Goal: Use online tool/utility: Utilize a website feature to perform a specific function

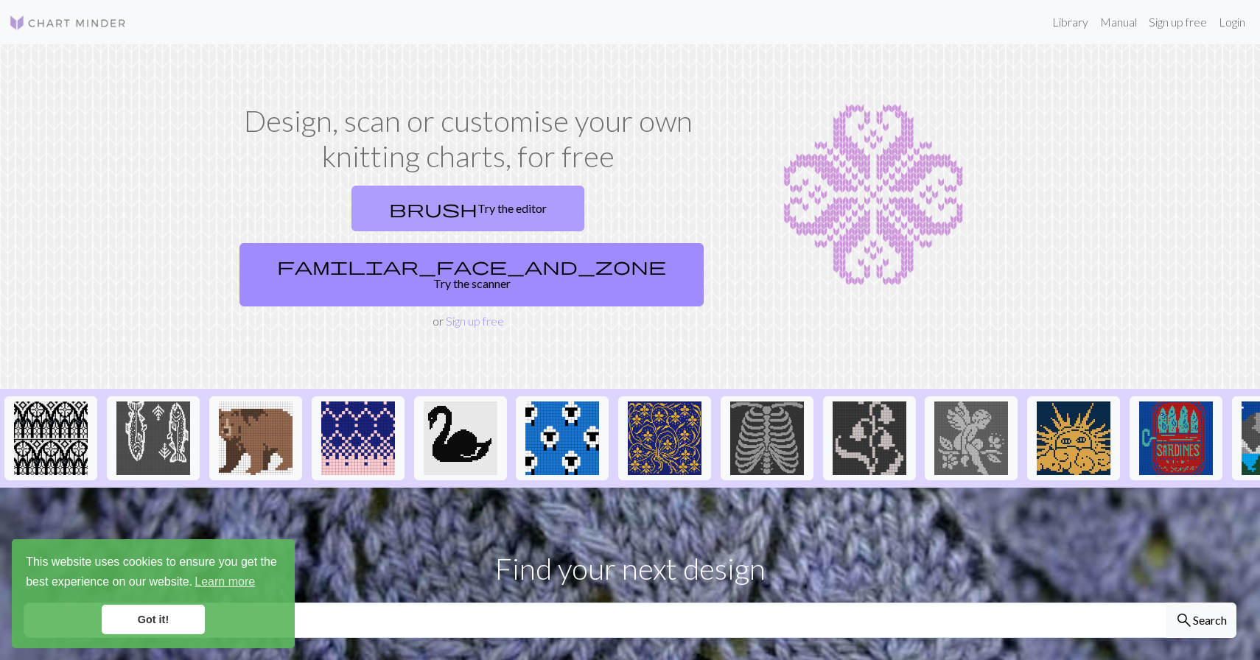
click at [390, 220] on link "brush Try the editor" at bounding box center [467, 209] width 233 height 46
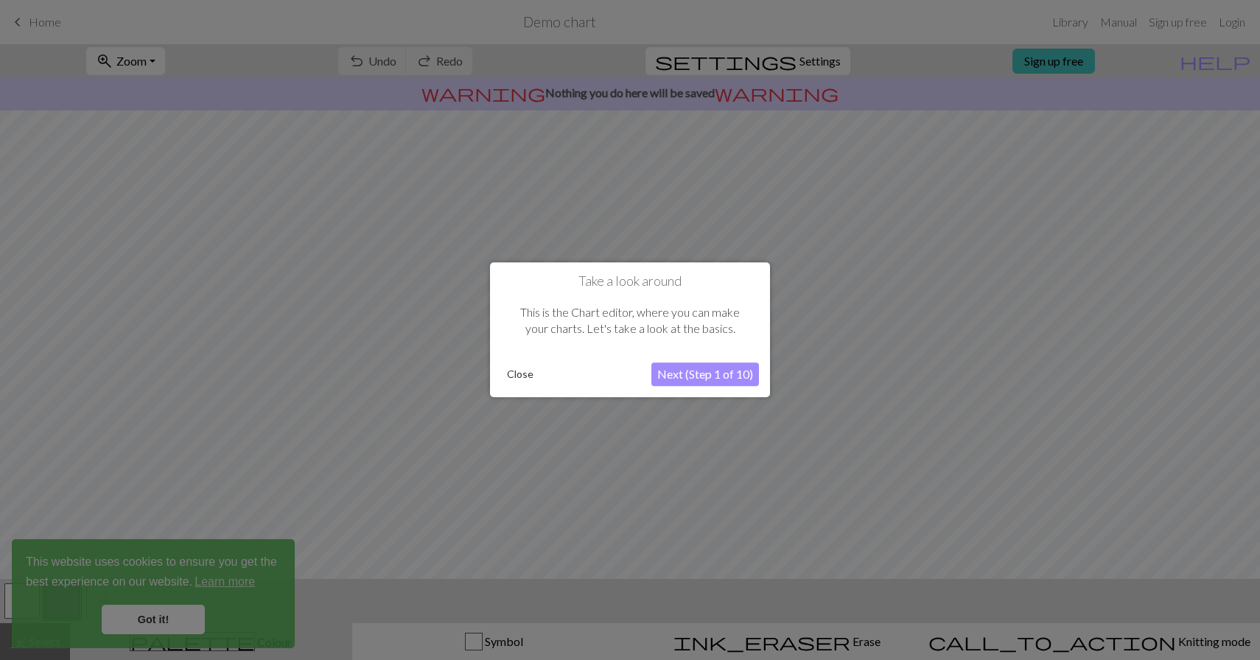
click at [725, 382] on button "Next (Step 1 of 10)" at bounding box center [705, 375] width 108 height 24
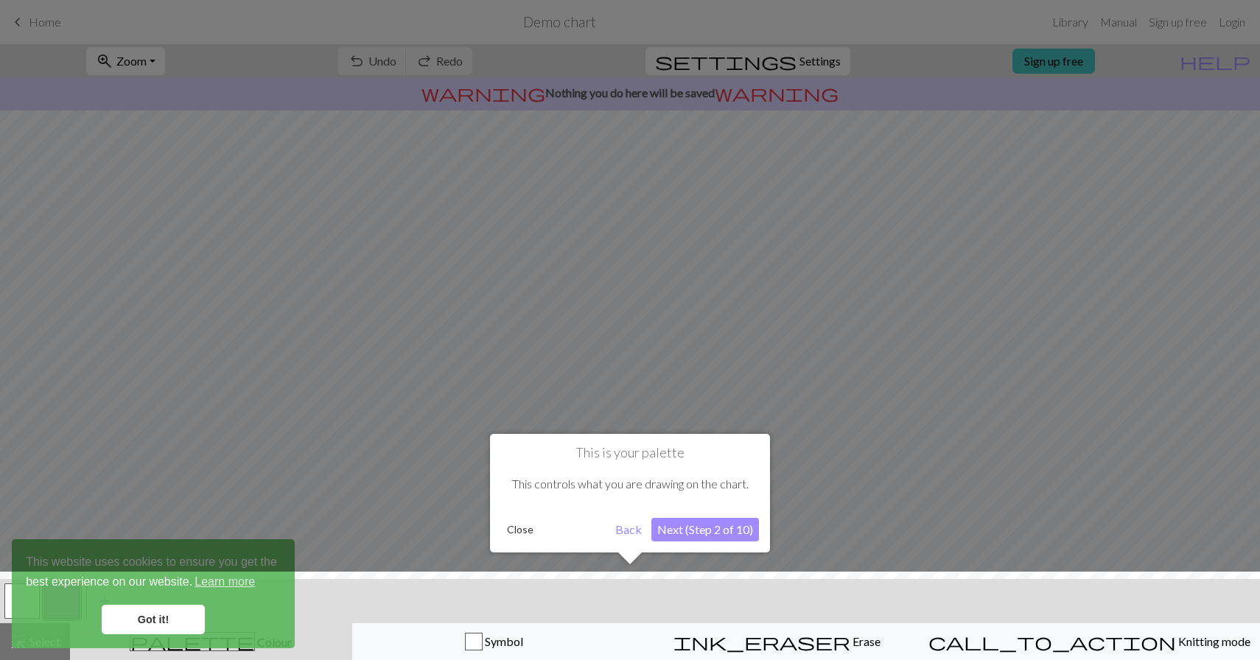
click at [706, 527] on button "Next (Step 2 of 10)" at bounding box center [705, 530] width 108 height 24
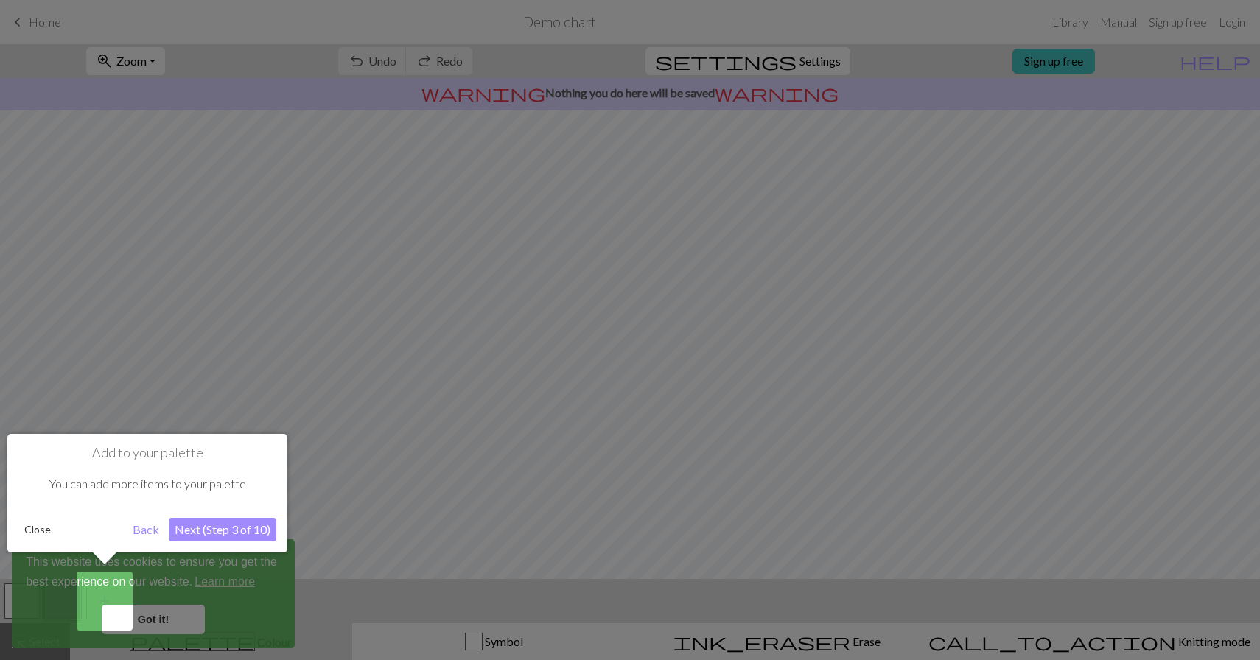
click at [203, 532] on button "Next (Step 3 of 10)" at bounding box center [223, 530] width 108 height 24
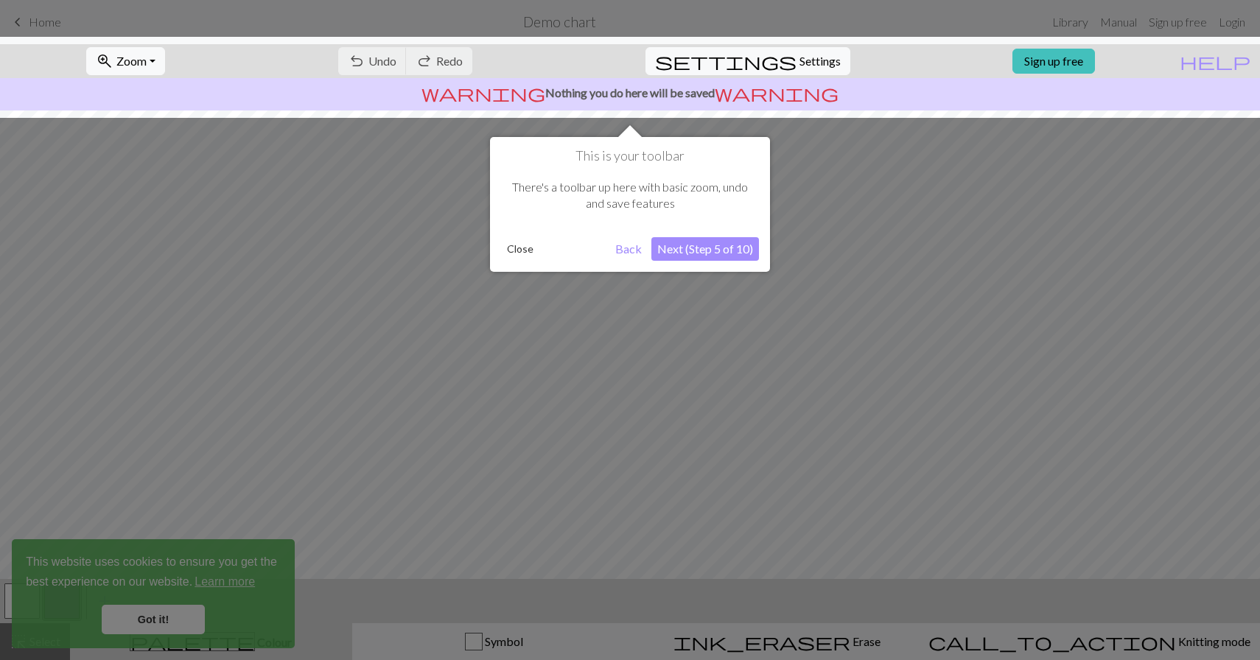
click at [693, 251] on button "Next (Step 5 of 10)" at bounding box center [705, 249] width 108 height 24
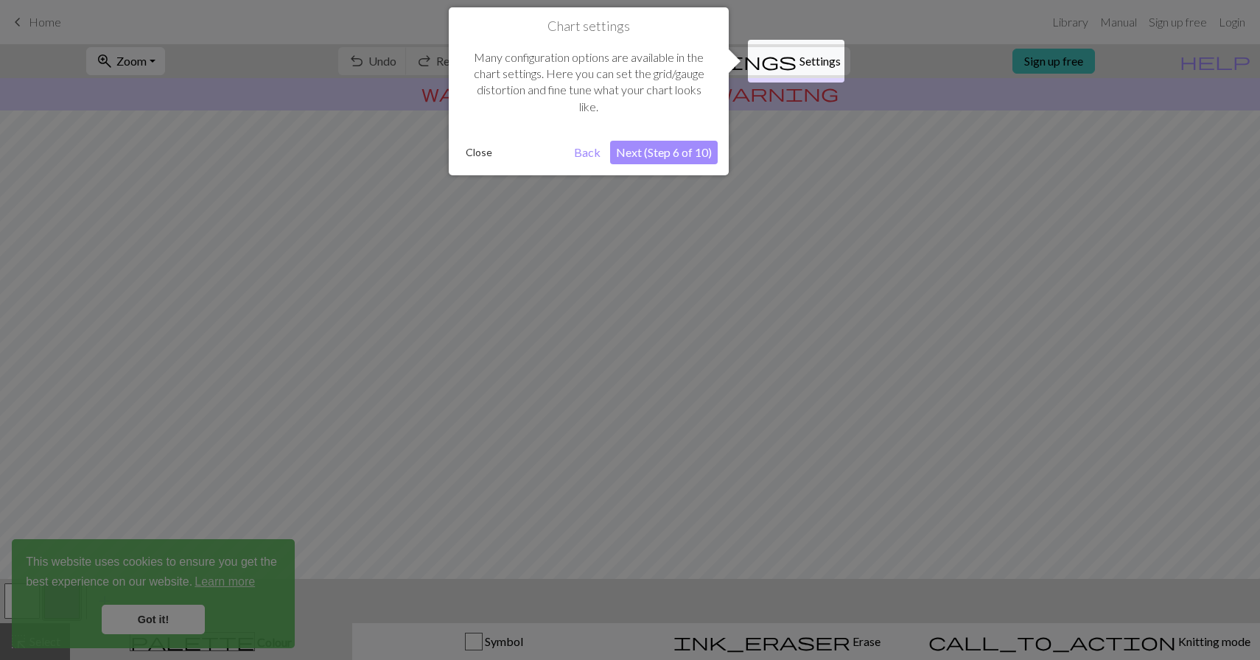
click at [459, 158] on div "Chart settings Many configuration options are available in the chart settings. …" at bounding box center [589, 91] width 280 height 168
click at [471, 152] on button "Close" at bounding box center [479, 152] width 38 height 22
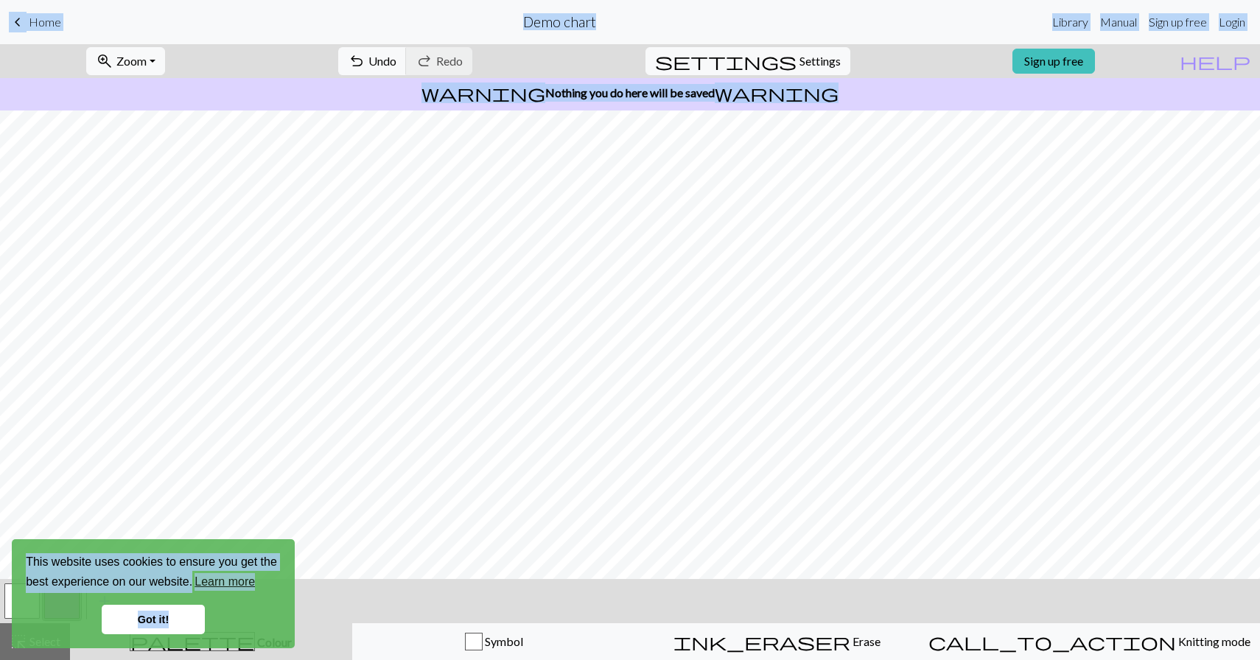
click at [1180, 78] on div "warning Nothing you do here will be saved warning" at bounding box center [630, 94] width 1260 height 32
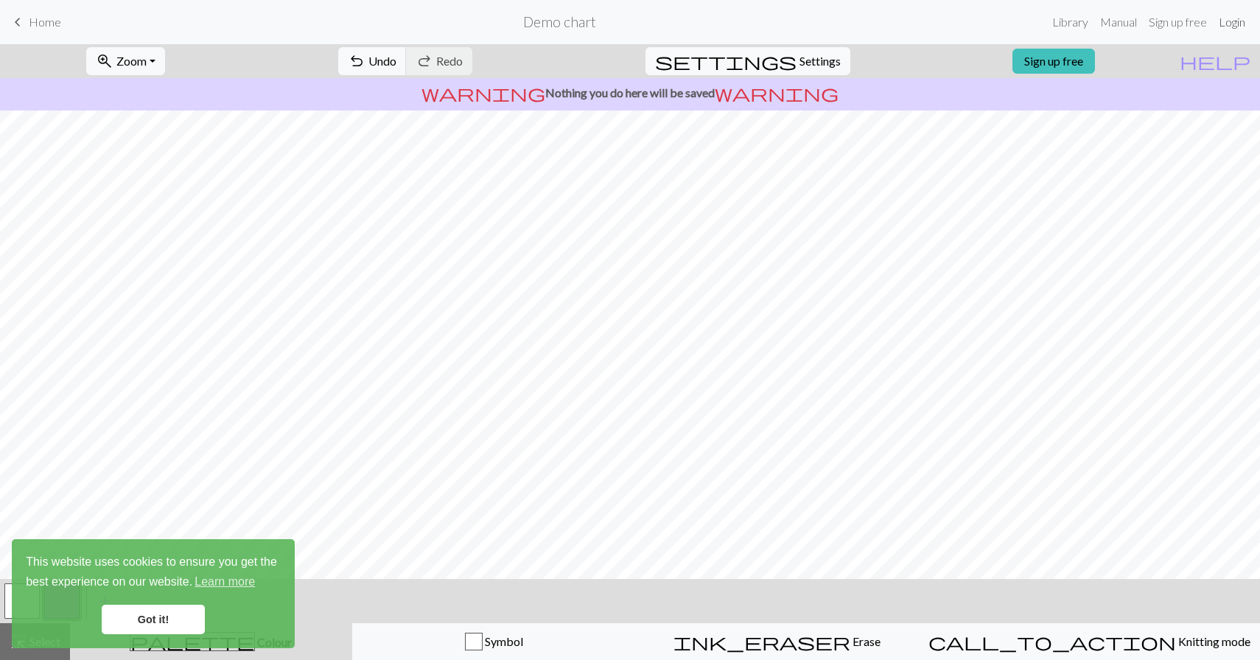
click at [1222, 20] on link "Login" at bounding box center [1231, 21] width 38 height 29
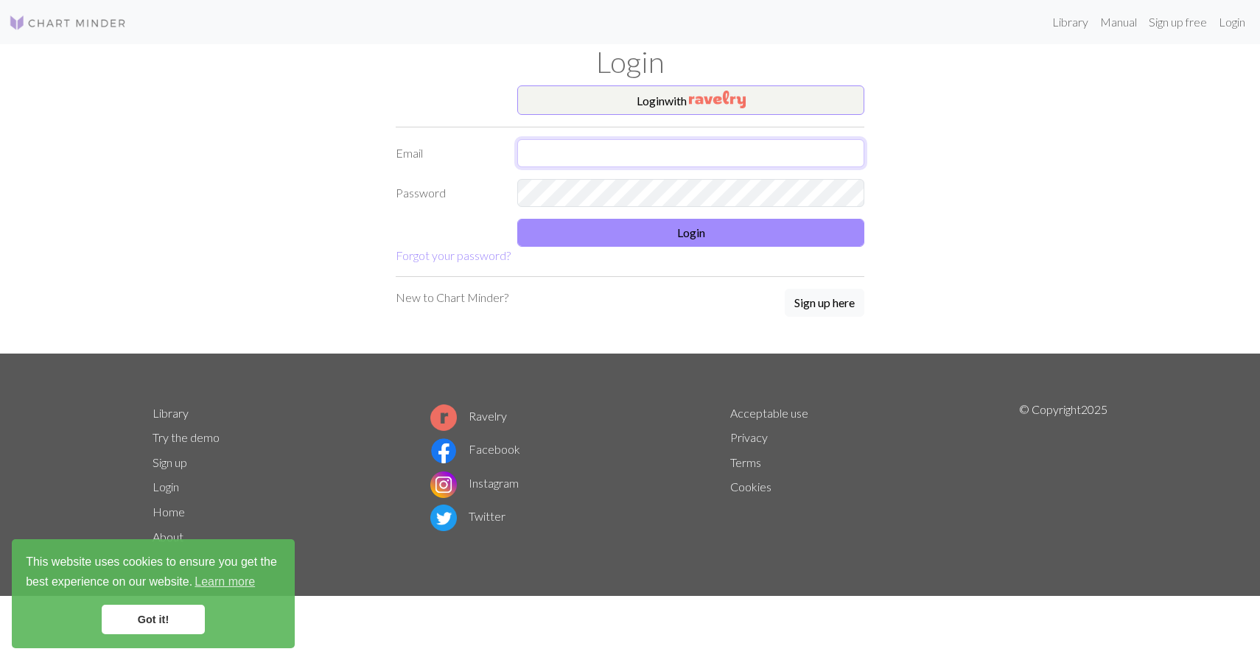
click at [690, 155] on input "text" at bounding box center [690, 153] width 347 height 28
type input "[EMAIL_ADDRESS][DOMAIN_NAME]"
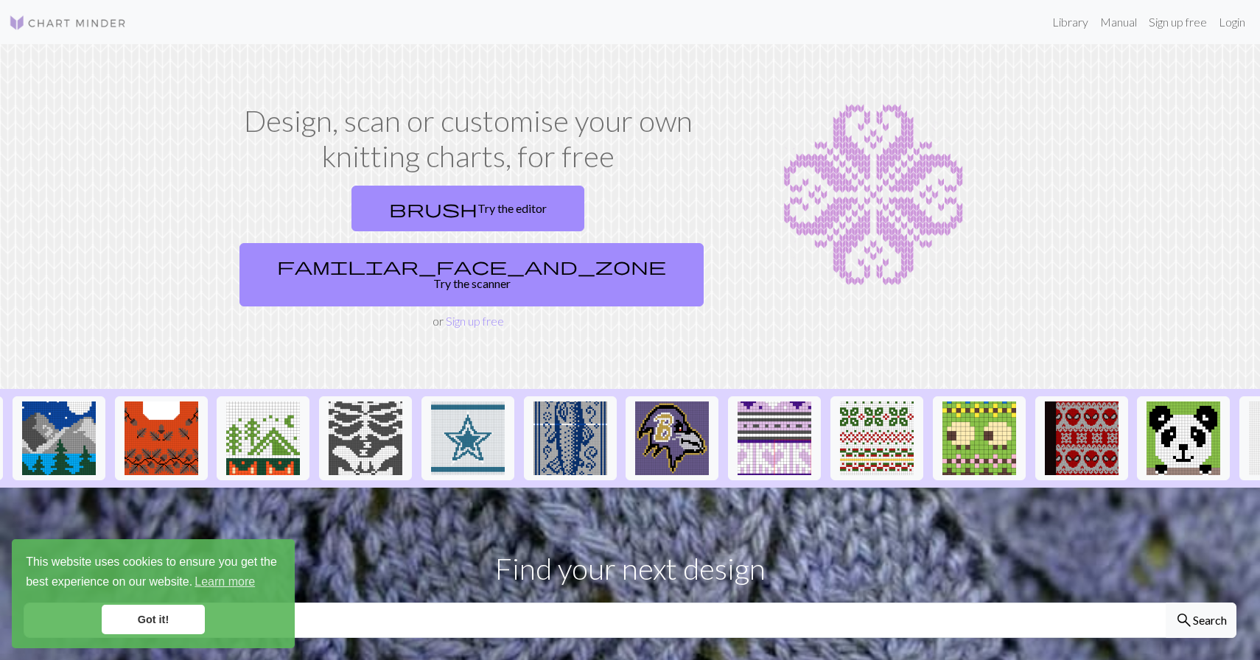
scroll to position [0, 1296]
